Goal: Contribute content

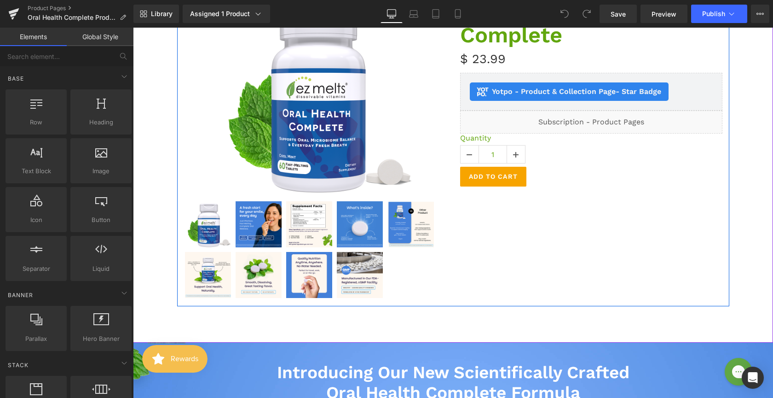
scroll to position [153, 0]
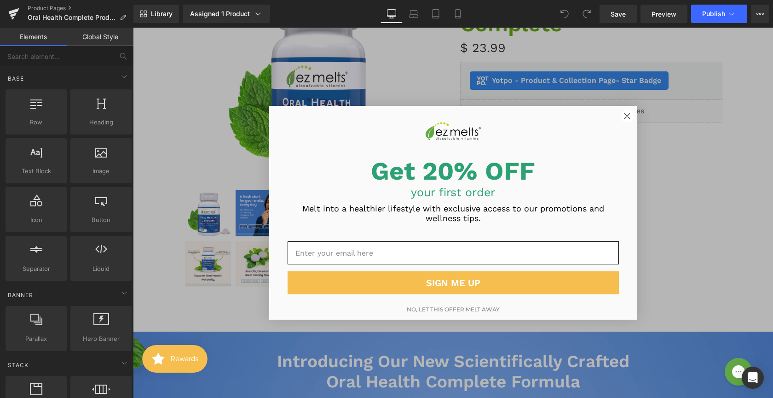
click at [625, 118] on circle "Close dialog" at bounding box center [627, 116] width 12 height 12
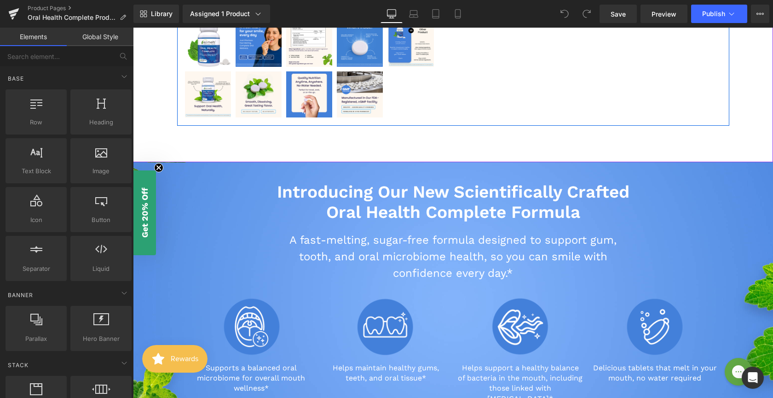
scroll to position [521, 0]
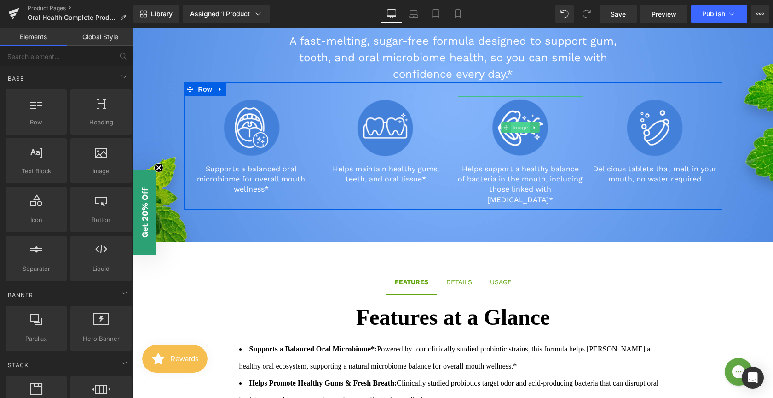
click at [516, 130] on span "Image" at bounding box center [520, 127] width 19 height 11
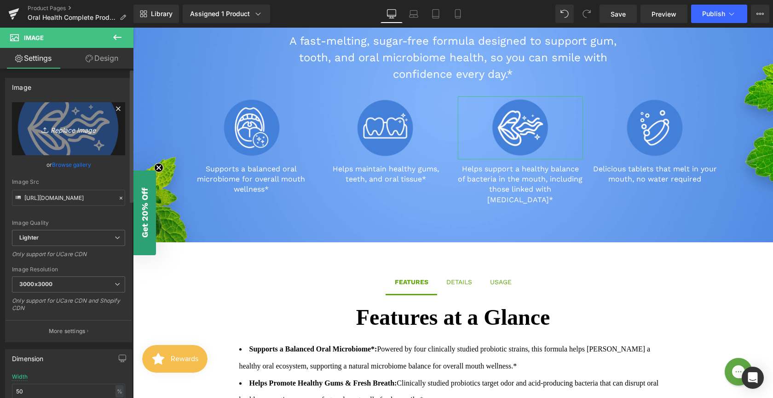
click at [66, 133] on icon "Replace Image" at bounding box center [69, 129] width 74 height 12
type input "C:\fakepath\Oral-Health-Icons-03.png"
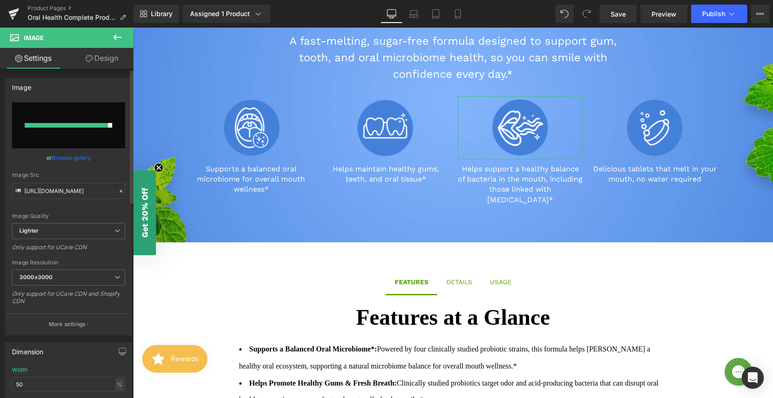
click at [115, 167] on div "Image Quality Lighter Lightest Lighter Lighter Lightest Only support for UCare …" at bounding box center [68, 162] width 113 height 121
click at [189, 117] on div "Image" at bounding box center [252, 127] width 126 height 63
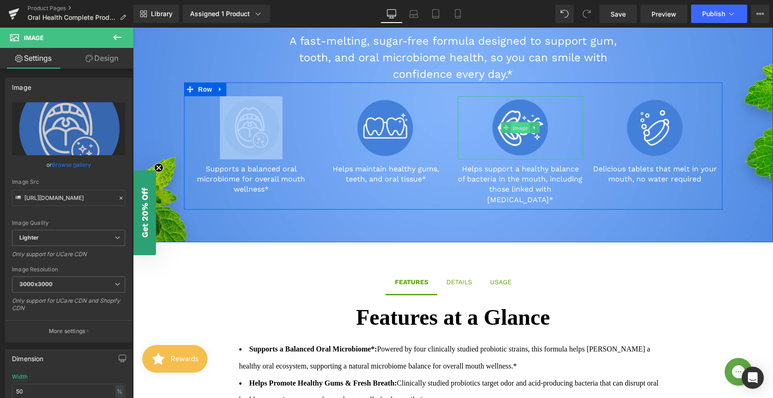
click at [511, 127] on span "Image" at bounding box center [520, 127] width 19 height 11
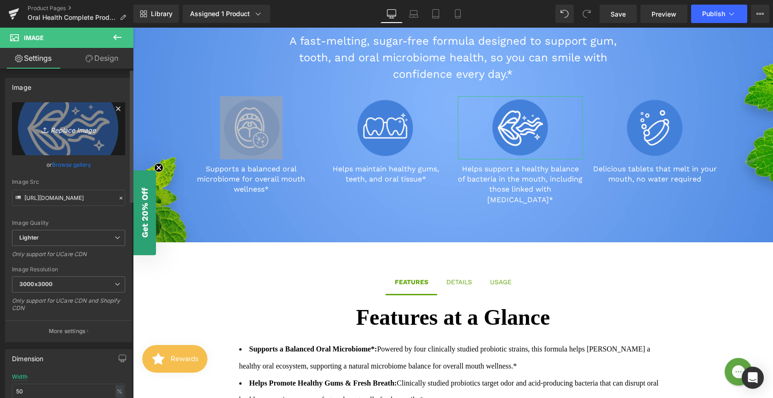
click at [84, 129] on icon "Replace Image" at bounding box center [69, 129] width 74 height 12
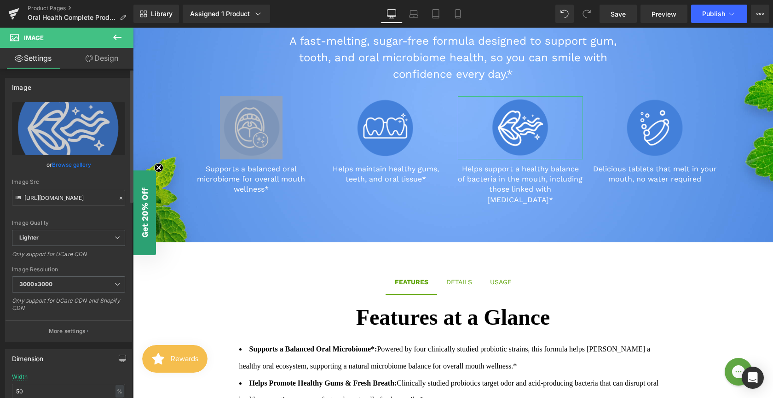
click at [68, 162] on link "Browse gallery" at bounding box center [71, 164] width 39 height 16
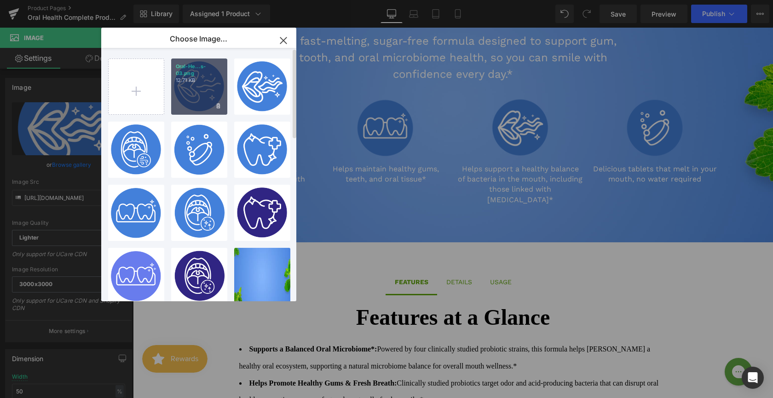
click at [205, 86] on div "Oral-He...s-03.png 12.71 KB" at bounding box center [199, 86] width 56 height 56
type input "[URL][DOMAIN_NAME]"
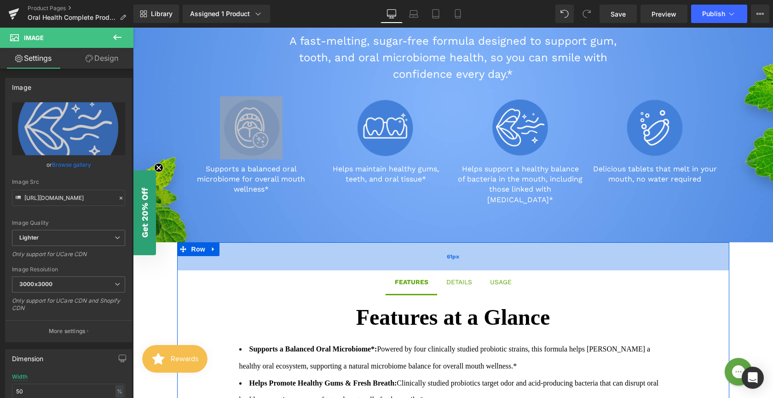
click at [309, 252] on div "61px" at bounding box center [453, 256] width 552 height 28
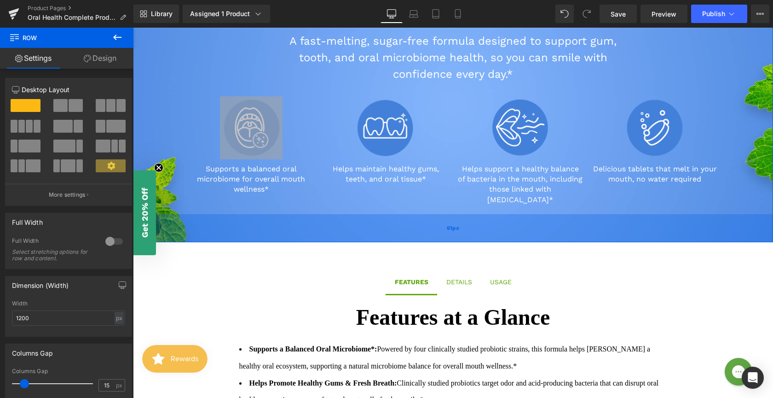
click at [630, 214] on div "61px" at bounding box center [453, 228] width 640 height 28
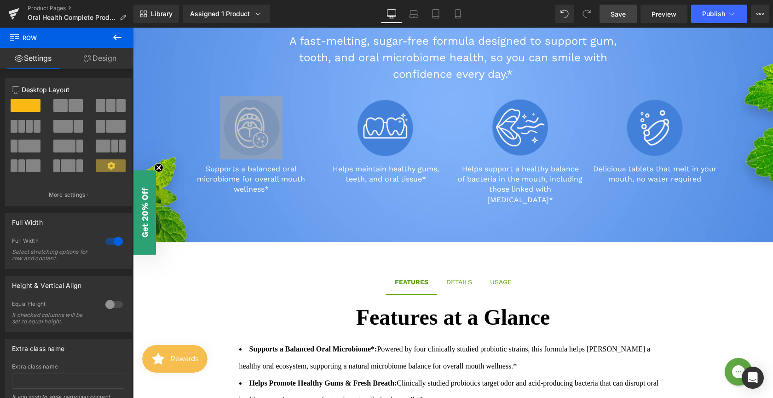
click at [634, 13] on link "Save" at bounding box center [618, 14] width 37 height 18
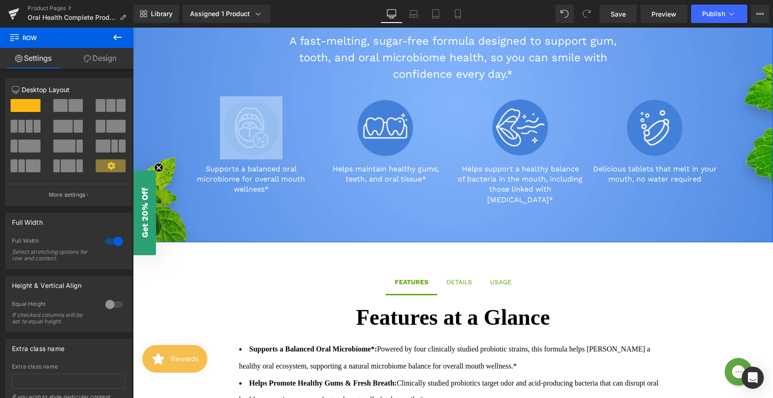
click at [221, 202] on div "Introducing Our New Scientifically Crafted Oral Health Complete Formula Heading…" at bounding box center [453, 88] width 552 height 251
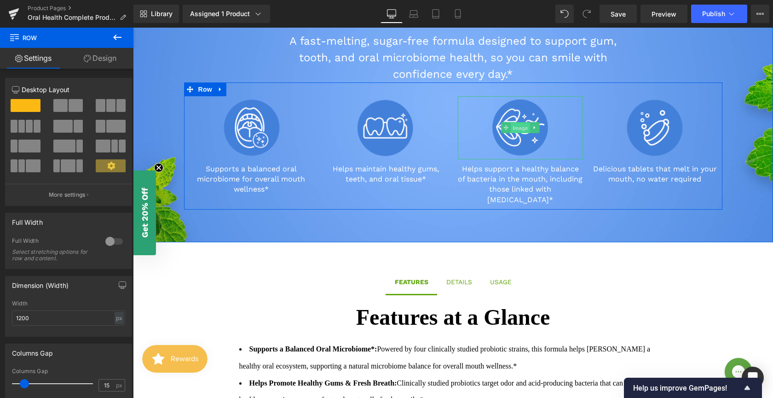
click at [519, 127] on span "Image" at bounding box center [520, 127] width 19 height 11
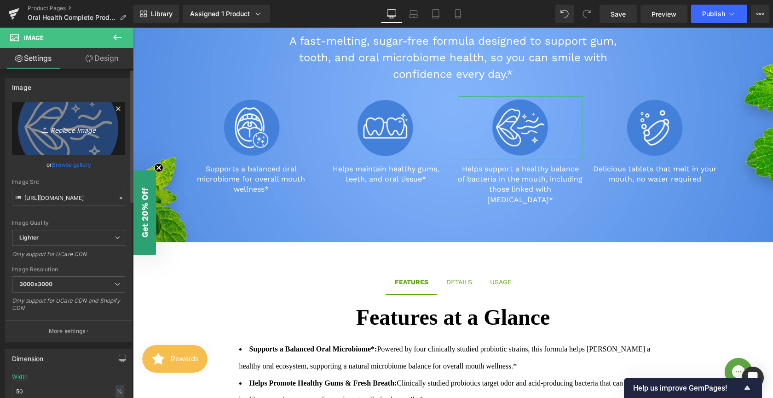
click at [76, 133] on icon "Replace Image" at bounding box center [69, 129] width 74 height 12
type input "C:\fakepath\Oral-Health-Icons-03.png"
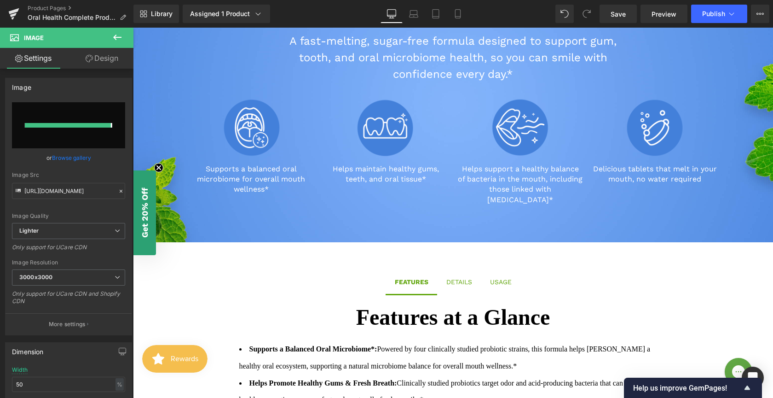
type input "[URL][DOMAIN_NAME]"
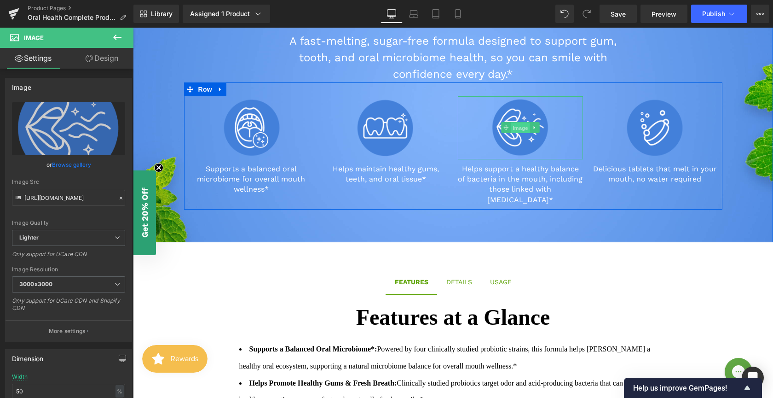
click at [514, 126] on span "Image" at bounding box center [520, 127] width 19 height 11
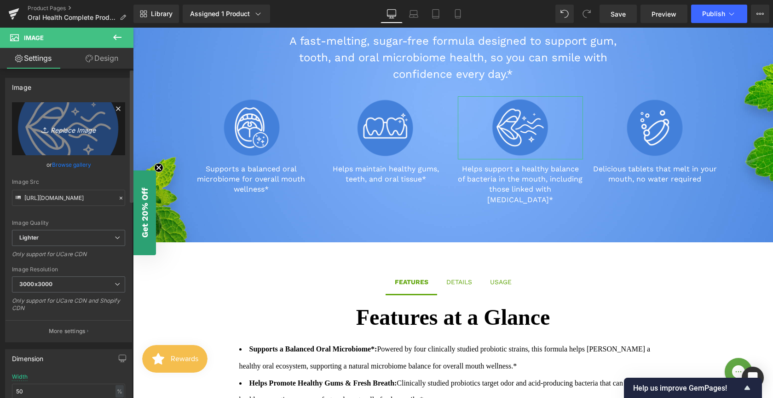
click at [53, 132] on icon "Replace Image" at bounding box center [69, 129] width 74 height 12
type input "C:\fakepath\Oral-Health-Icons-03.png"
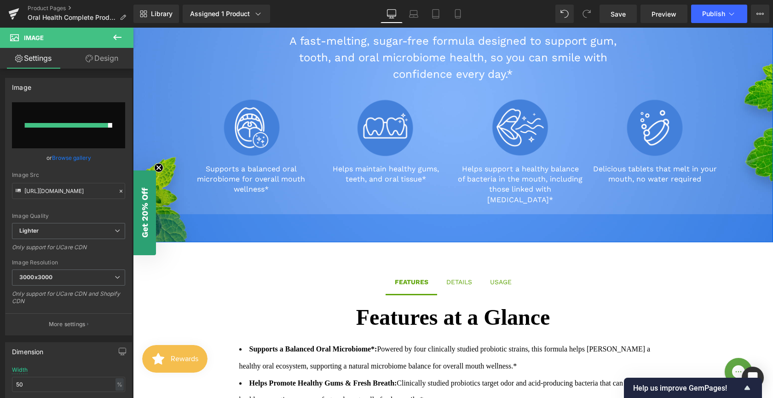
type input "[URL][DOMAIN_NAME]"
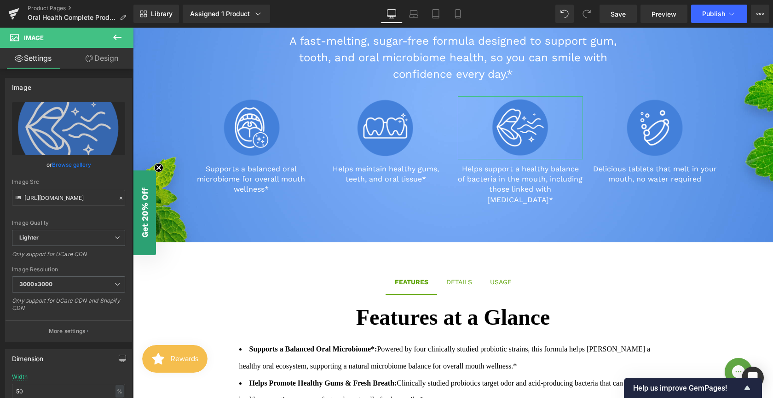
click at [80, 164] on link "Browse gallery" at bounding box center [71, 164] width 39 height 16
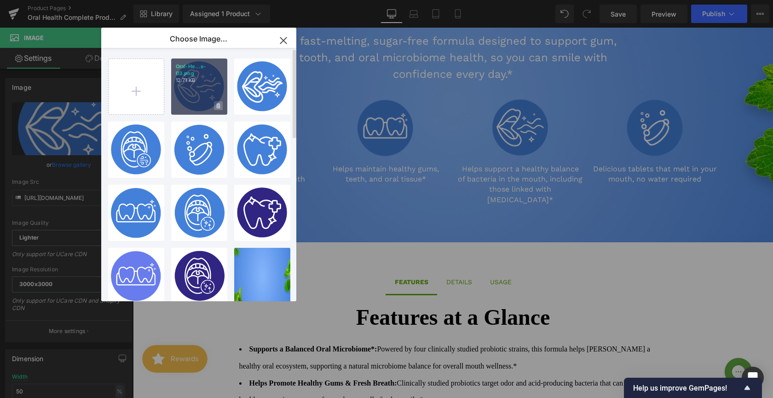
click at [218, 106] on icon at bounding box center [218, 105] width 3 height 5
click at [190, 108] on span "Yes" at bounding box center [187, 106] width 23 height 10
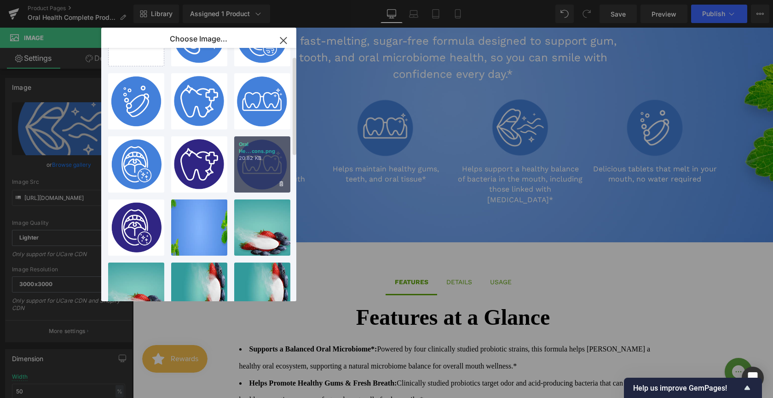
scroll to position [189, 0]
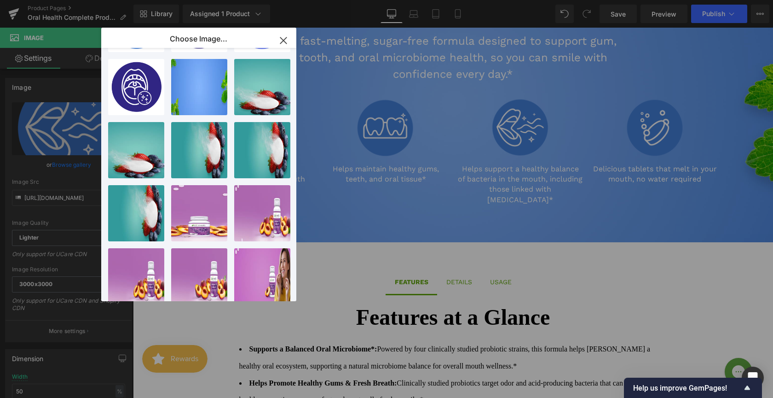
click at [311, 0] on div "Image You are previewing how the will restyle your page. You can not edit Eleme…" at bounding box center [386, 0] width 773 height 0
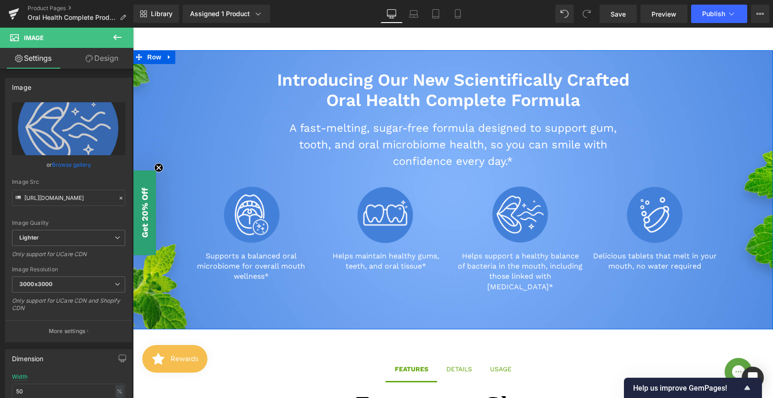
scroll to position [441, 0]
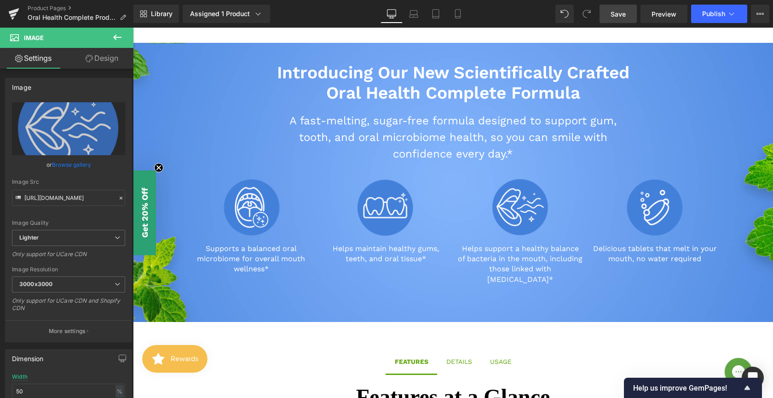
click at [616, 17] on span "Save" at bounding box center [618, 14] width 15 height 10
